Goal: Communication & Community: Answer question/provide support

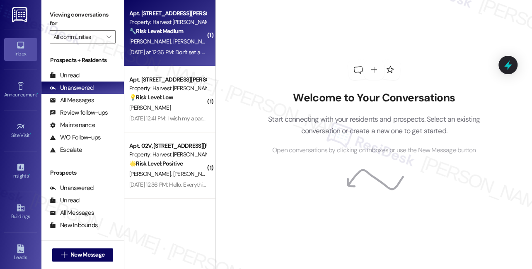
click at [191, 55] on div "[DATE] at 12:36 PM: Don't set a time on when people can move in. Because it cau…" at bounding box center [287, 51] width 317 height 7
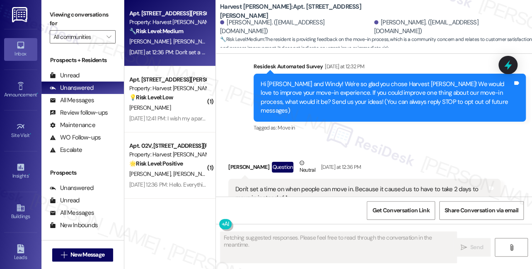
scroll to position [103, 0]
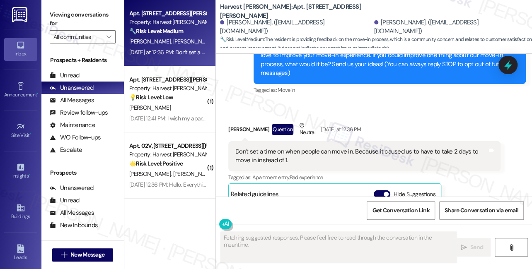
click at [266, 148] on div "Don't set a time on when people can move in. Because it caused us to have to ta…" at bounding box center [361, 156] width 252 height 18
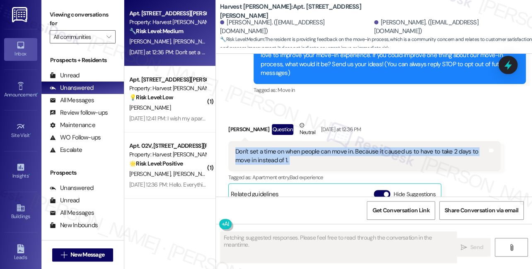
click at [266, 148] on div "Don't set a time on when people can move in. Because it caused us to have to ta…" at bounding box center [361, 156] width 252 height 18
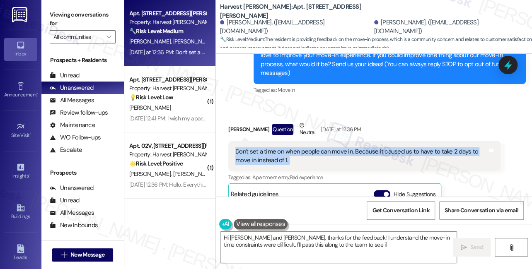
click at [325, 147] on div "Don't set a time on when people can move in. Because it caused us to have to ta…" at bounding box center [361, 156] width 252 height 18
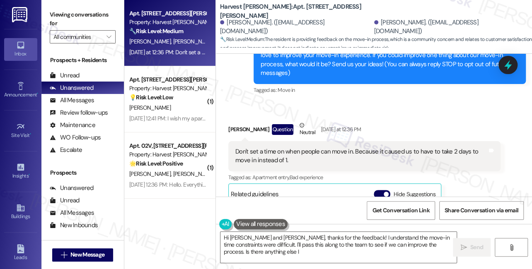
click at [325, 147] on div "Don't set a time on when people can move in. Because it caused us to have to ta…" at bounding box center [361, 156] width 252 height 18
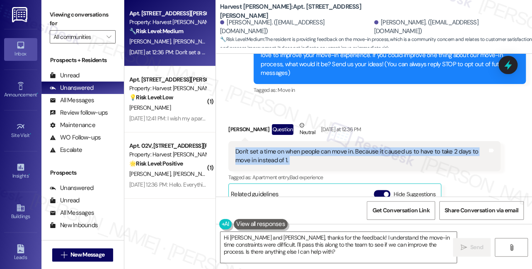
click at [325, 147] on div "Don't set a time on when people can move in. Because it caused us to have to ta…" at bounding box center [361, 156] width 252 height 18
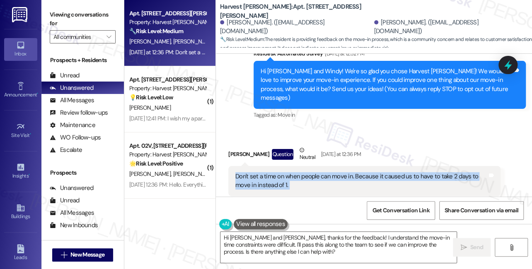
scroll to position [28, 0]
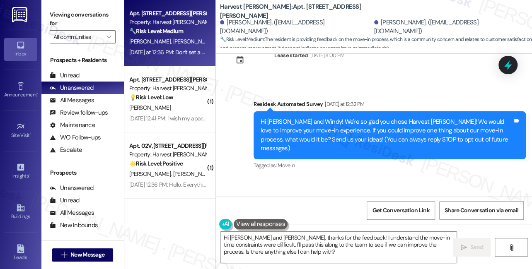
click at [342, 130] on div "Hi [PERSON_NAME] and Windy! We're so glad you chose Harvest [PERSON_NAME]! We w…" at bounding box center [386, 136] width 252 height 36
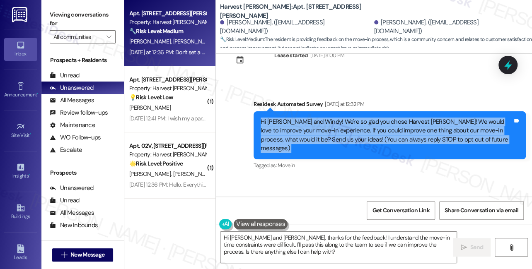
click at [342, 130] on div "Hi [PERSON_NAME] and Windy! We're so glad you chose Harvest [PERSON_NAME]! We w…" at bounding box center [386, 136] width 252 height 36
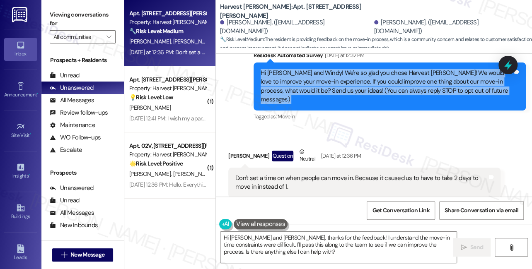
scroll to position [103, 0]
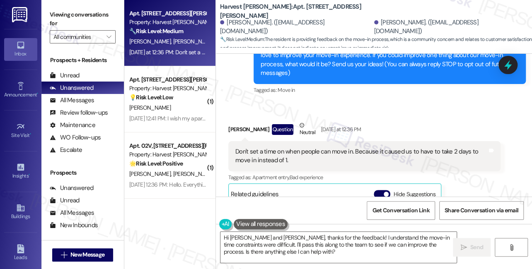
click at [267, 147] on div "Don't set a time on when people can move in. Because it caused us to have to ta…" at bounding box center [361, 156] width 252 height 18
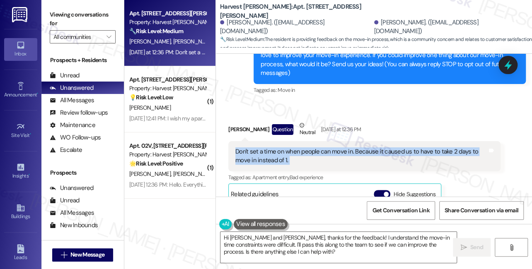
click at [267, 147] on div "Don't set a time on when people can move in. Because it caused us to have to ta…" at bounding box center [361, 156] width 252 height 18
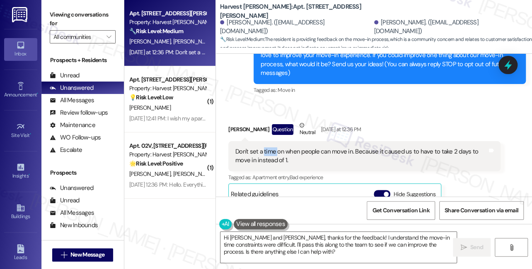
click at [267, 147] on div "Don't set a time on when people can move in. Because it caused us to have to ta…" at bounding box center [361, 156] width 252 height 18
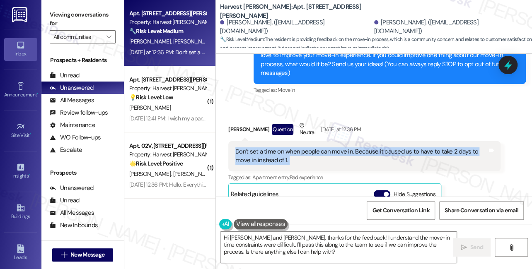
click at [267, 147] on div "Don't set a time on when people can move in. Because it caused us to have to ta…" at bounding box center [361, 156] width 252 height 18
click at [243, 238] on textarea "Hi [PERSON_NAME] and [PERSON_NAME], thanks for the feedback! I understand the m…" at bounding box center [338, 247] width 236 height 31
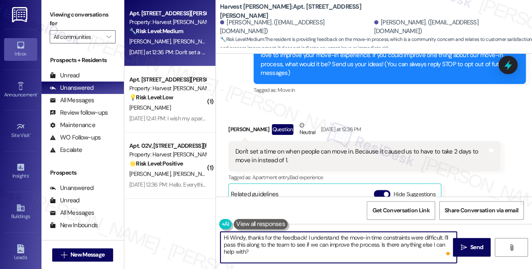
click at [307, 250] on textarea "Hi Windy, thanks for the feedback! I understand the move-in time constraints we…" at bounding box center [338, 247] width 236 height 31
drag, startPoint x: 295, startPoint y: 250, endPoint x: 382, endPoint y: 246, distance: 87.0
click at [382, 246] on textarea "Hi Windy, thanks for the feedback! I understand the move-in time constraints we…" at bounding box center [338, 247] width 236 height 31
click at [304, 251] on textarea "Hi Windy, thanks for the feedback! I understand the move-in time constraints we…" at bounding box center [338, 247] width 236 height 31
click at [305, 251] on textarea "Hi Windy, thanks for the feedback! I understand the move-in time constraints we…" at bounding box center [338, 247] width 236 height 31
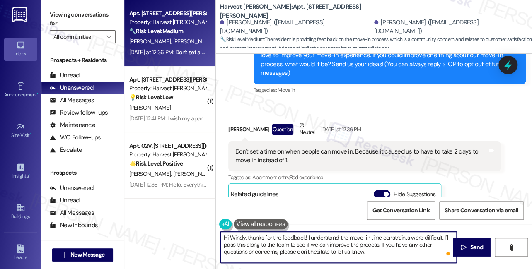
type textarea "Hi Windy, thanks for the feedback! I understand the move-in time constraints we…"
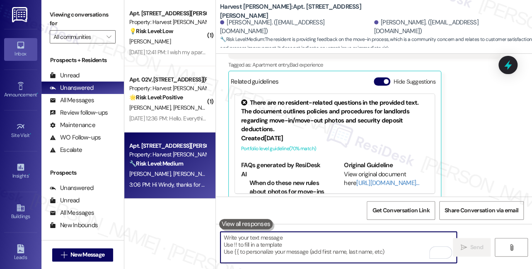
scroll to position [292, 0]
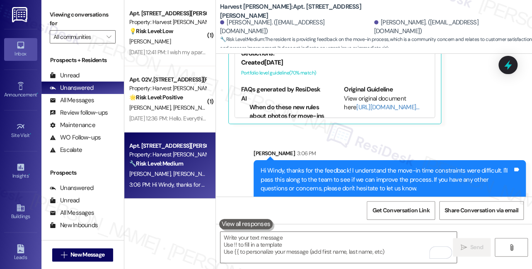
click at [327, 166] on div "Hi Windy, thanks for the feedback! I understand the move-in time constraints we…" at bounding box center [386, 179] width 252 height 26
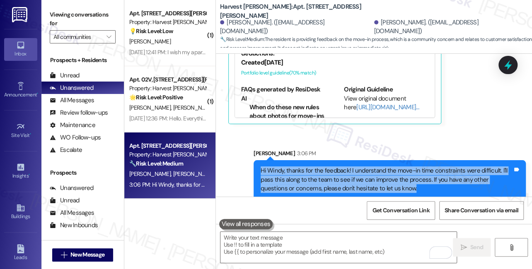
click at [327, 166] on div "Hi Windy, thanks for the feedback! I understand the move-in time constraints we…" at bounding box center [386, 179] width 252 height 26
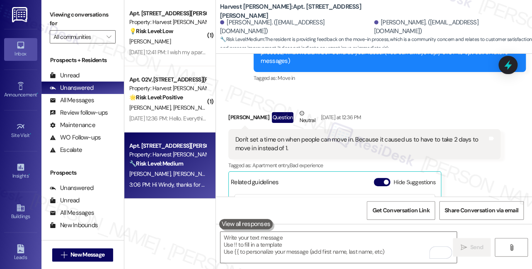
scroll to position [103, 0]
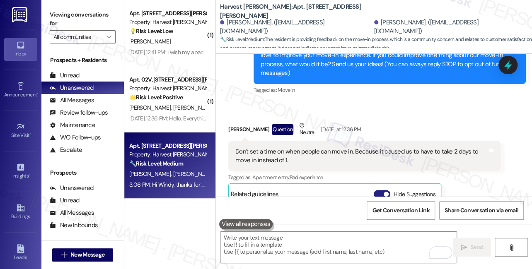
click at [383, 190] on button "Hide Suggestions" at bounding box center [381, 194] width 17 height 8
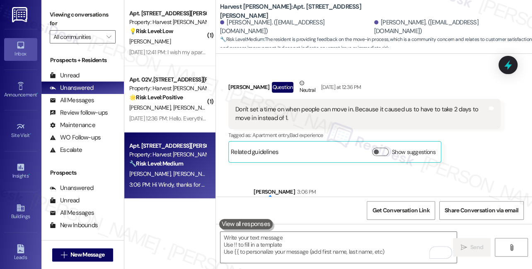
scroll to position [184, 0]
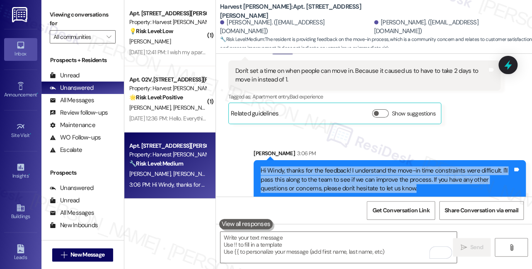
click at [417, 166] on div "Hi Windy, thanks for the feedback! I understand the move-in time constraints we…" at bounding box center [386, 179] width 252 height 26
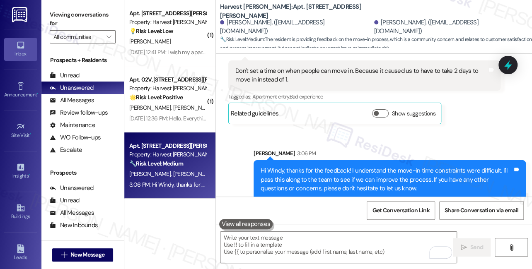
scroll to position [147, 0]
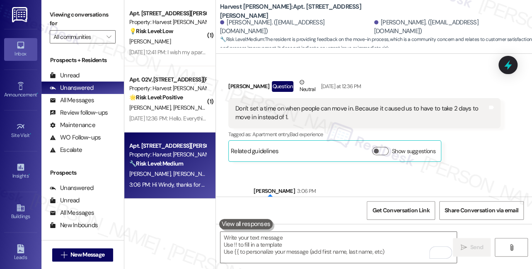
click at [327, 104] on div "Don't set a time on when people can move in. Because it caused us to have to ta…" at bounding box center [361, 113] width 252 height 18
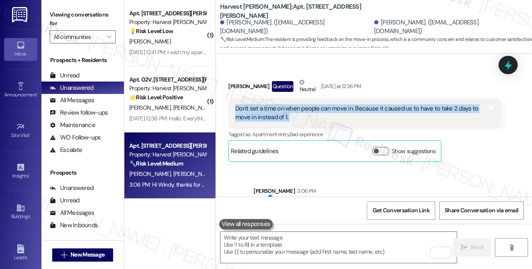
click at [327, 104] on div "Don't set a time on when people can move in. Because it caused us to have to ta…" at bounding box center [361, 113] width 252 height 18
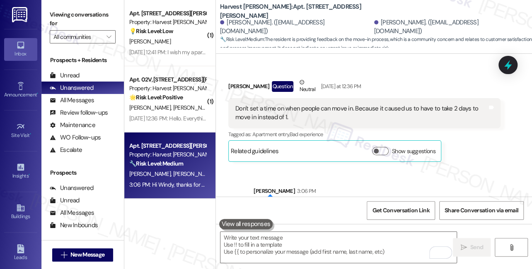
click at [447, 82] on div "[PERSON_NAME] Question Neutral [DATE] at 12:36 PM" at bounding box center [364, 88] width 272 height 20
click at [510, 71] on icon at bounding box center [507, 65] width 14 height 14
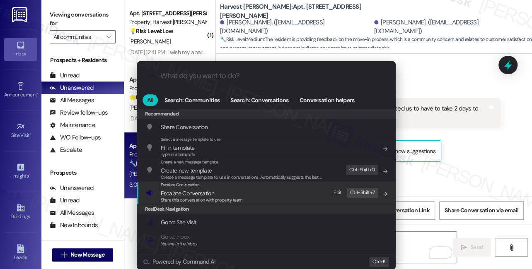
click at [247, 192] on div "Escalate Conversation Escalate Conversation Share this conversation with proper…" at bounding box center [267, 193] width 242 height 22
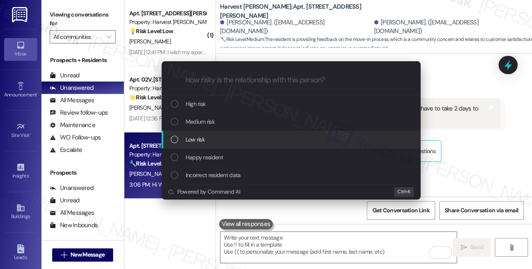
click at [200, 138] on span "Low risk" at bounding box center [194, 139] width 19 height 9
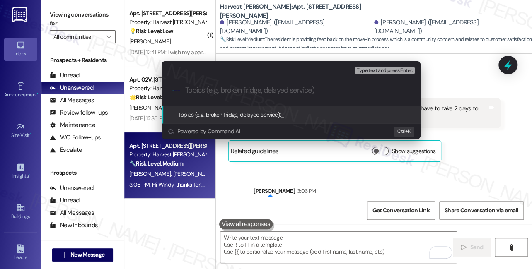
click at [474, 127] on div "Escalate Conversation Low risk Topics (e.g. broken fridge, delayed service) Any…" at bounding box center [266, 134] width 532 height 269
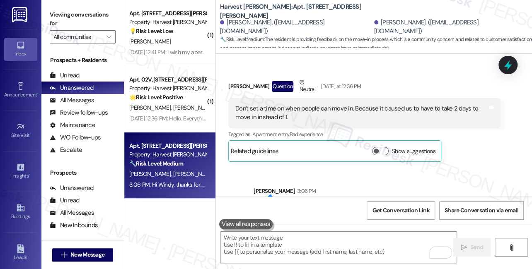
click at [420, 104] on div "Don't set a time on when people can move in. Because it caused us to have to ta…" at bounding box center [361, 113] width 252 height 18
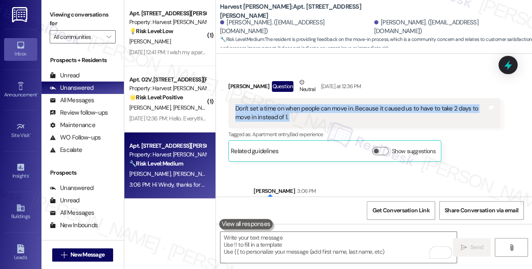
click at [420, 104] on div "Don't set a time on when people can move in. Because it caused us to have to ta…" at bounding box center [361, 113] width 252 height 18
copy div "Don't set a time on when people can move in. Because it caused us to have to ta…"
click at [403, 114] on div "Don't set a time on when people can move in. Because it caused us to have to ta…" at bounding box center [364, 113] width 272 height 30
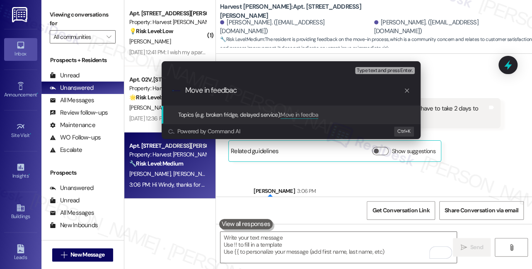
type input "Move in feedback"
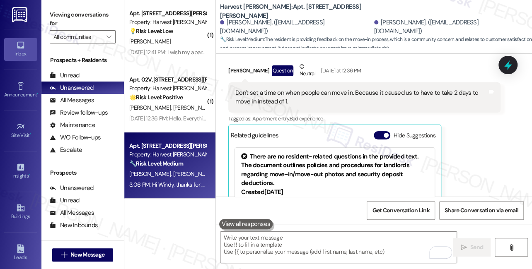
scroll to position [216, 0]
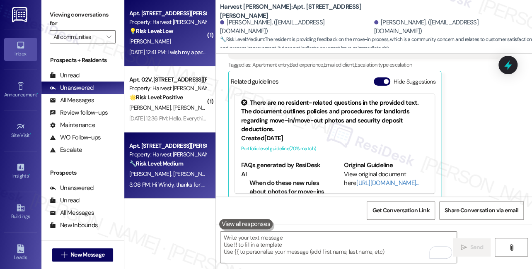
click at [198, 57] on div "[DATE] 12:41 PM: I wish my apartment was ready earlier in the day. And if the m…" at bounding box center [167, 52] width 78 height 10
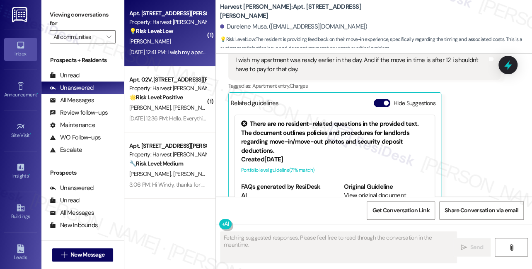
scroll to position [58, 0]
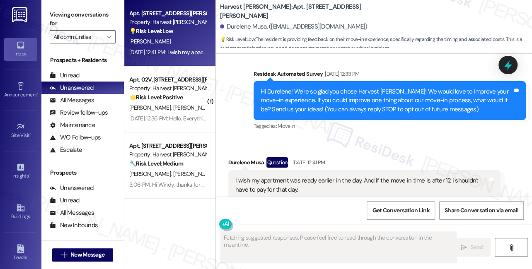
click at [295, 183] on div "I wish my apartment was ready earlier in the day. And if the move in time is af…" at bounding box center [361, 185] width 252 height 18
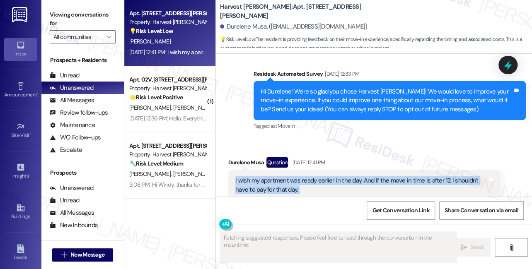
click at [295, 183] on div "I wish my apartment was ready earlier in the day. And if the move in time is af…" at bounding box center [361, 185] width 252 height 18
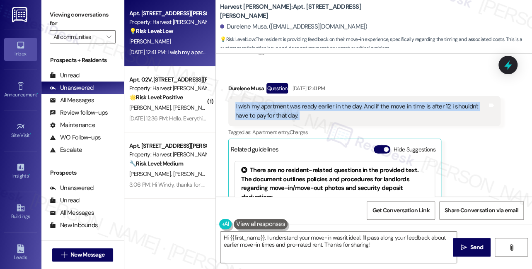
scroll to position [134, 0]
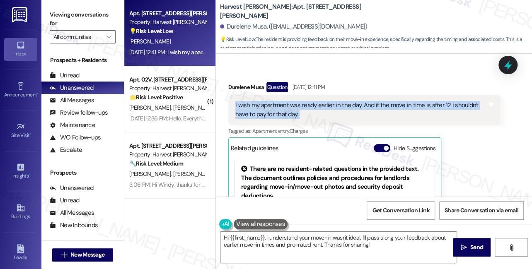
click at [272, 112] on div "I wish my apartment was ready earlier in the day. And if the move in time is af…" at bounding box center [361, 110] width 252 height 18
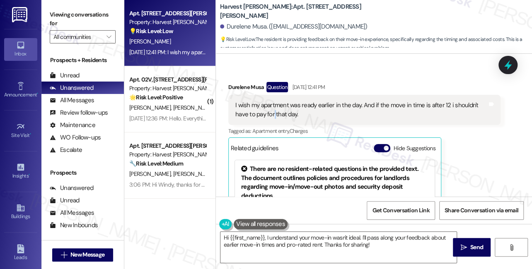
click at [272, 112] on div "I wish my apartment was ready earlier in the day. And if the move in time is af…" at bounding box center [361, 110] width 252 height 18
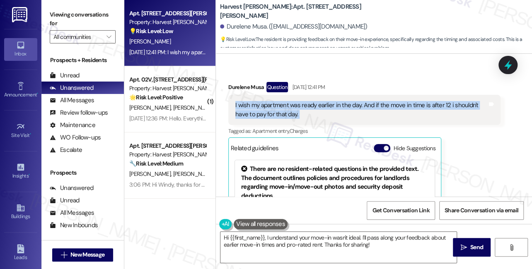
click at [272, 112] on div "I wish my apartment was ready earlier in the day. And if the move in time is af…" at bounding box center [361, 110] width 252 height 18
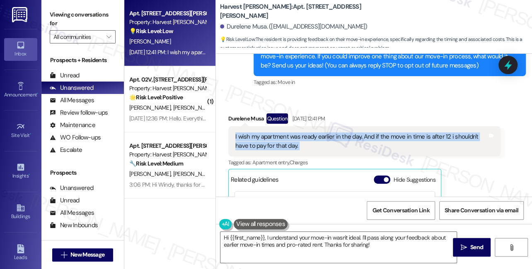
scroll to position [209, 0]
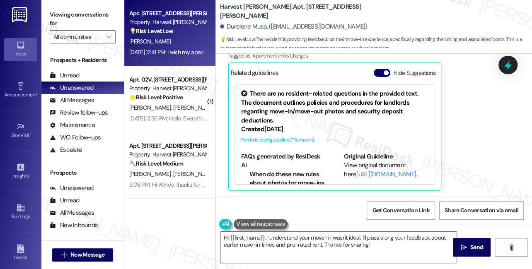
click at [266, 235] on textarea "Hi {{first_name}}, I understand your move-in wasn't ideal. I'll pass along your…" at bounding box center [338, 247] width 236 height 31
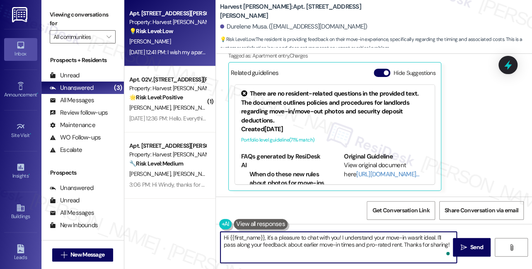
drag, startPoint x: 297, startPoint y: 244, endPoint x: 365, endPoint y: 242, distance: 67.9
click at [365, 242] on textarea "Hi {{first_name}}, it's a pleasure to chat with you! I understand your move-in …" at bounding box center [338, 247] width 236 height 31
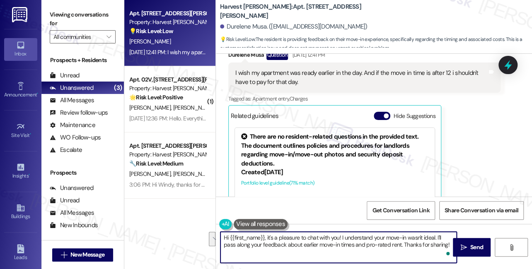
scroll to position [134, 0]
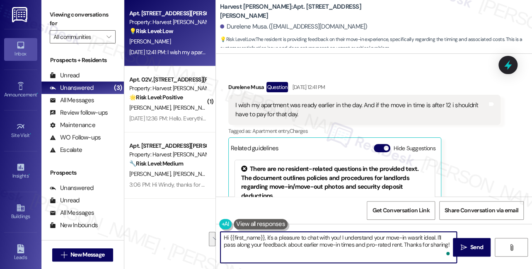
type textarea "Hi {{first_name}}, it's a pleasure to chat with you! I understand your move-in …"
click at [311, 111] on div "I wish my apartment was ready earlier in the day. And if the move in time is af…" at bounding box center [361, 110] width 252 height 18
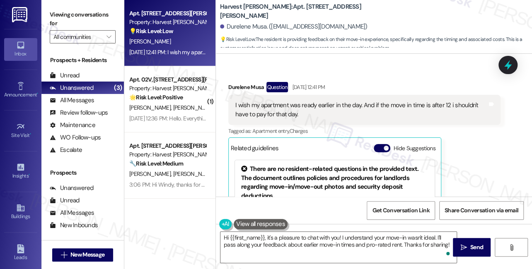
click at [311, 111] on div "I wish my apartment was ready earlier in the day. And if the move in time is af…" at bounding box center [361, 110] width 252 height 18
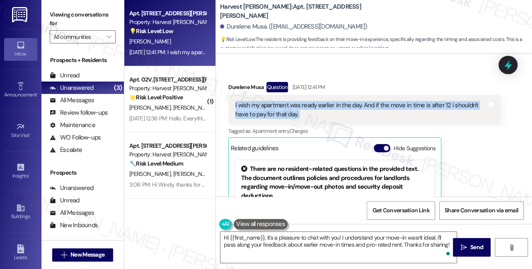
click at [311, 111] on div "I wish my apartment was ready earlier in the day. And if the move in time is af…" at bounding box center [361, 110] width 252 height 18
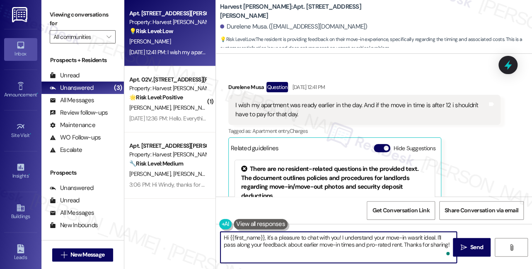
drag, startPoint x: 438, startPoint y: 246, endPoint x: 401, endPoint y: 238, distance: 38.1
click at [401, 238] on textarea "Hi {{first_name}}, it's a pleasure to chat with you! I understand your move-in …" at bounding box center [338, 247] width 236 height 31
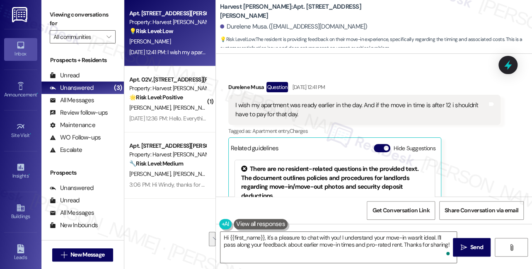
click at [287, 125] on div "Tagged as: Apartment entry , Click to highlight conversations about Apartment e…" at bounding box center [364, 131] width 272 height 12
click at [286, 111] on div "I wish my apartment was ready earlier in the day. And if the move in time is af…" at bounding box center [361, 110] width 252 height 18
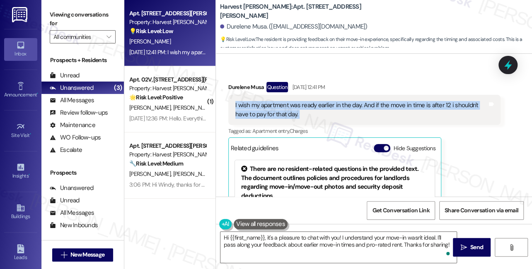
click at [286, 111] on div "I wish my apartment was ready earlier in the day. And if the move in time is af…" at bounding box center [361, 110] width 252 height 18
copy div "I wish my apartment was ready earlier in the day. And if the move in time is af…"
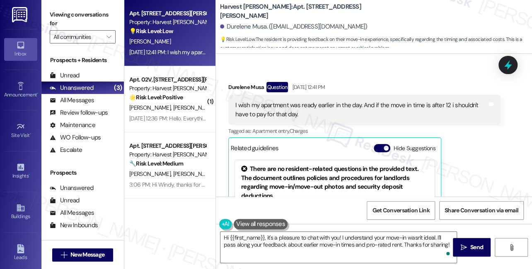
click at [58, 18] on label "Viewing conversations for" at bounding box center [83, 19] width 66 height 22
